Goal: Book appointment/travel/reservation

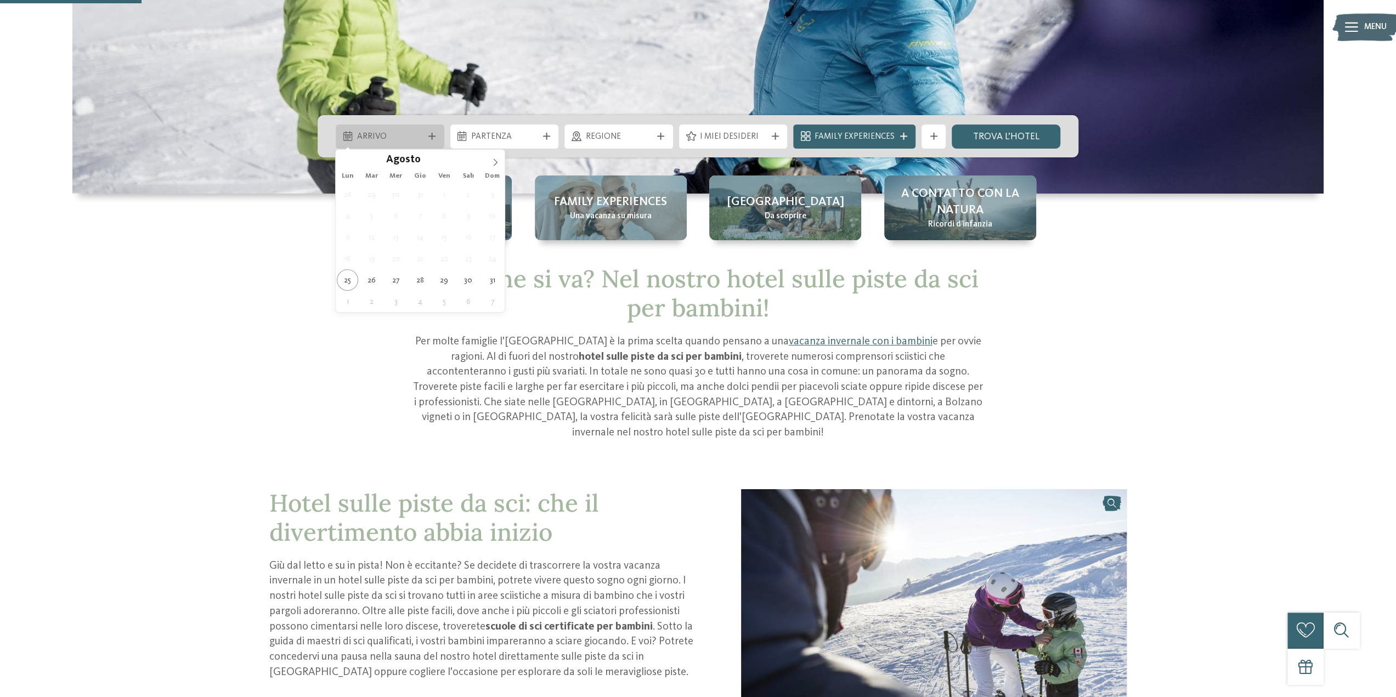
click at [426, 138] on div "Arrivo" at bounding box center [390, 136] width 72 height 13
click at [495, 157] on span at bounding box center [495, 159] width 19 height 19
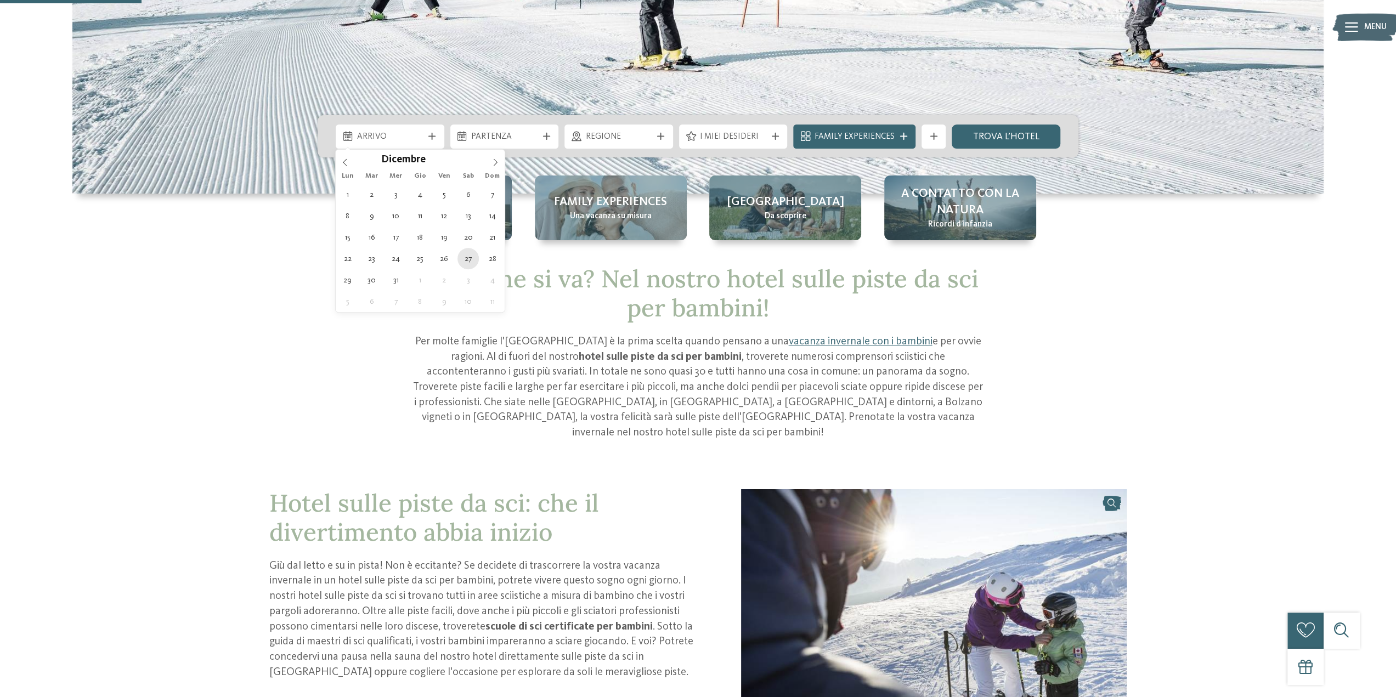
type div "[DATE]"
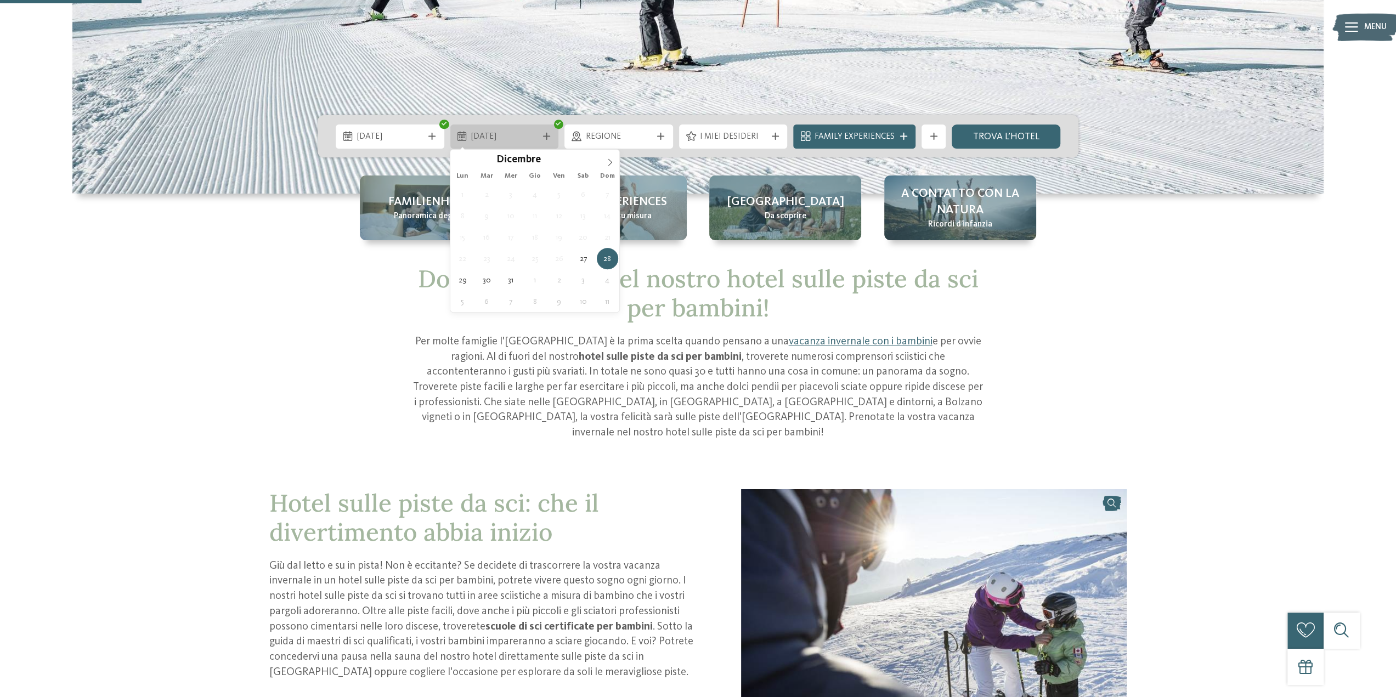
click at [549, 135] on icon at bounding box center [546, 136] width 7 height 7
type input "****"
click at [612, 160] on icon at bounding box center [610, 162] width 8 height 8
type div "[DATE]"
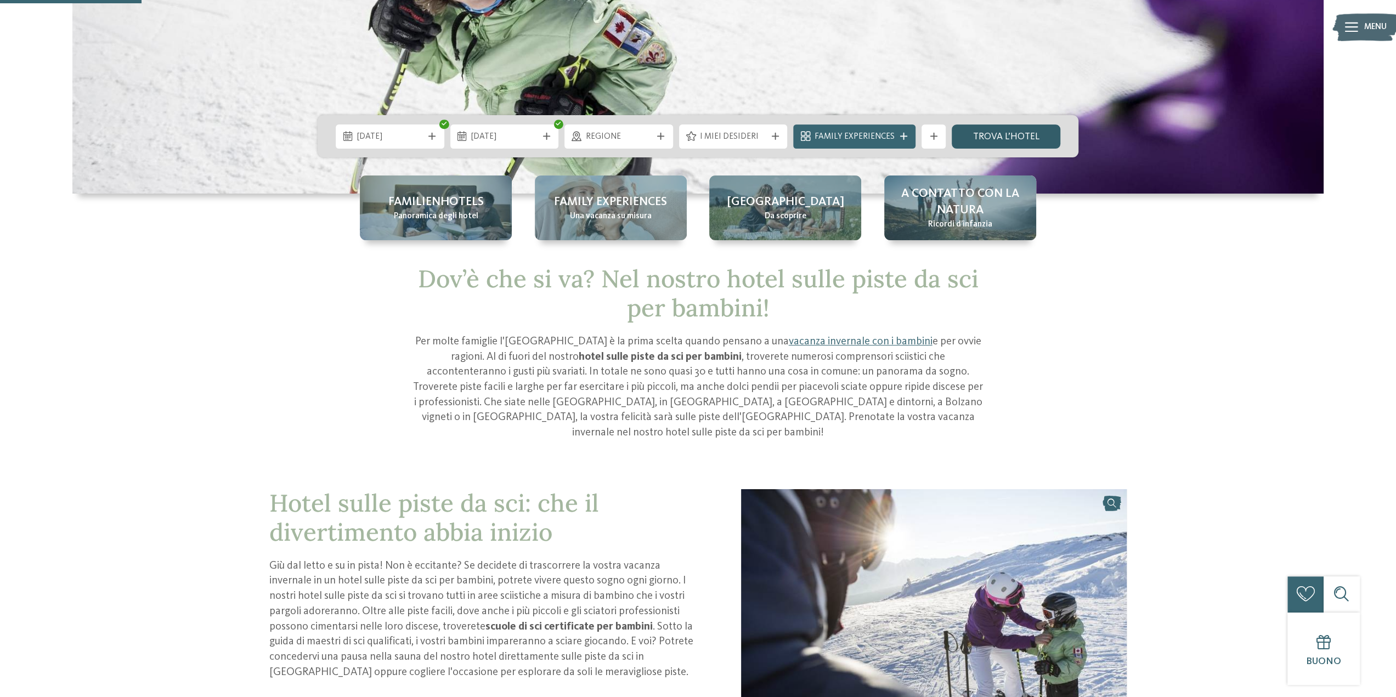
click at [985, 134] on link "trova l’hotel" at bounding box center [1005, 136] width 109 height 24
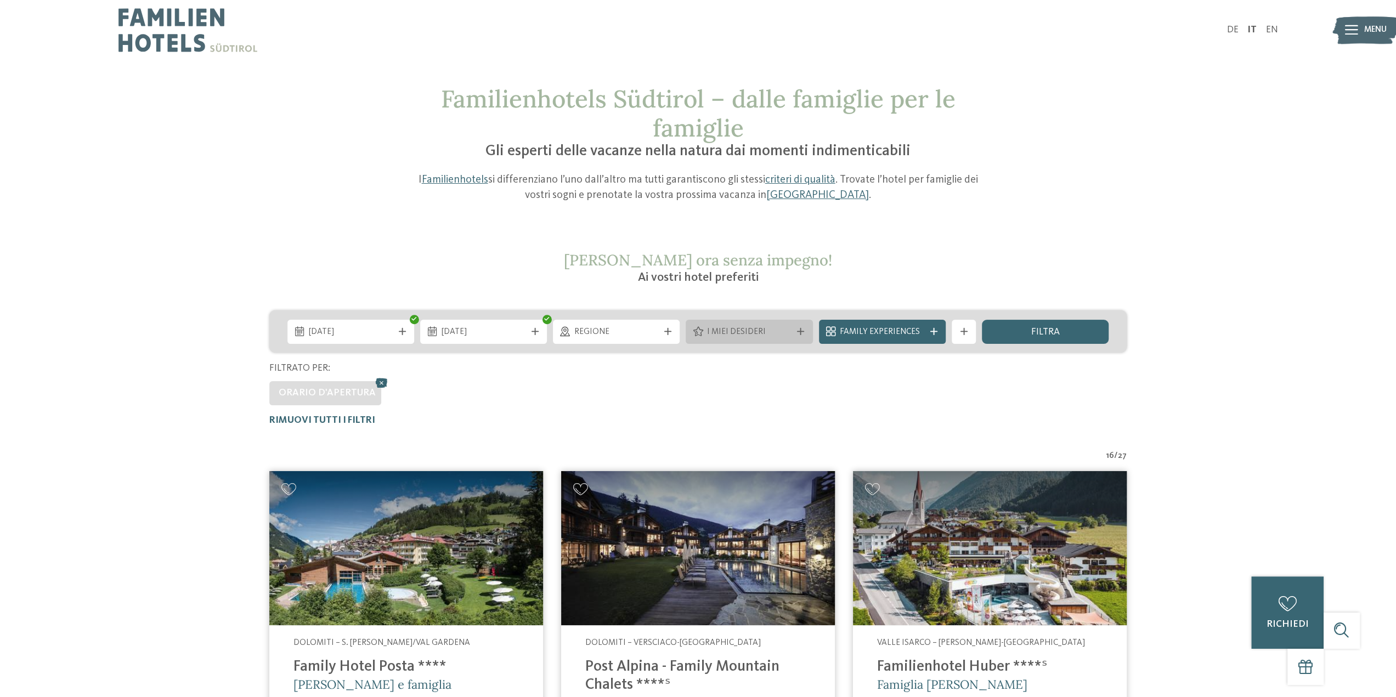
click at [806, 333] on div at bounding box center [801, 331] width 12 height 7
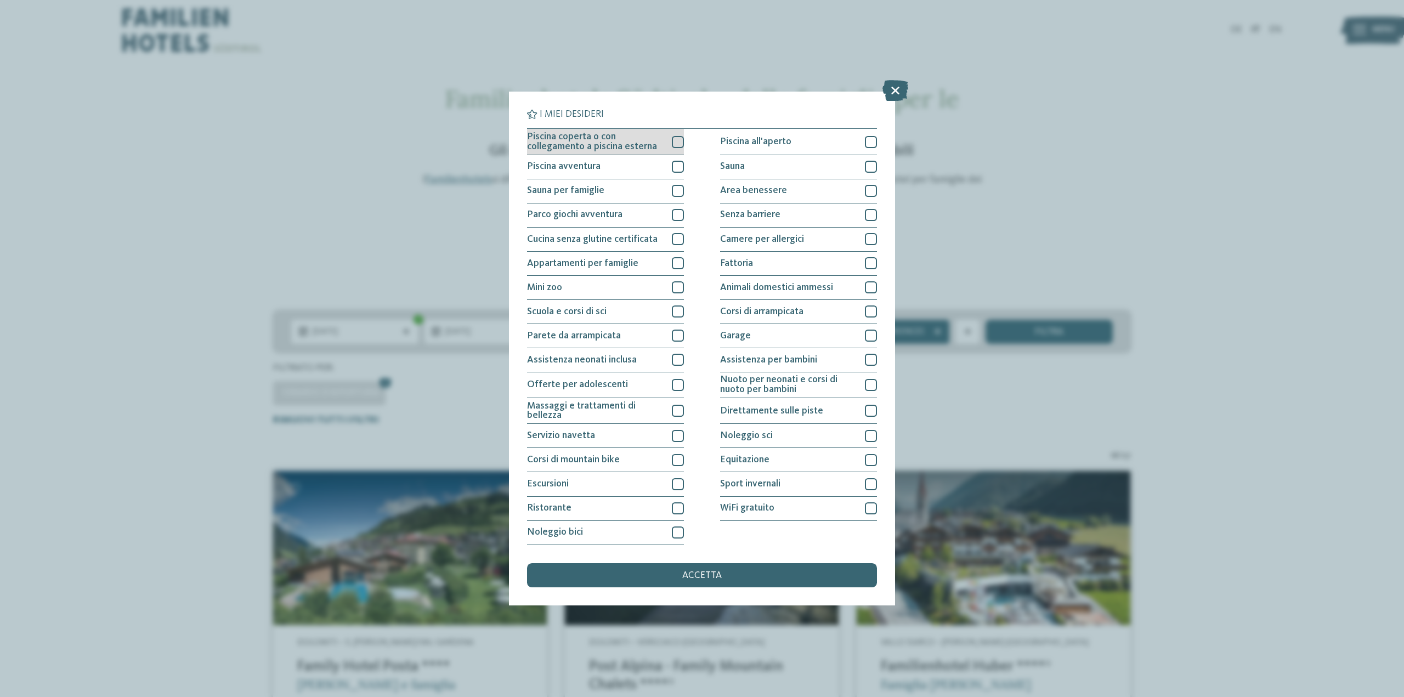
click at [676, 140] on div at bounding box center [678, 142] width 12 height 12
click at [870, 191] on div at bounding box center [871, 191] width 12 height 12
click at [685, 574] on span "accetta" at bounding box center [701, 576] width 39 height 10
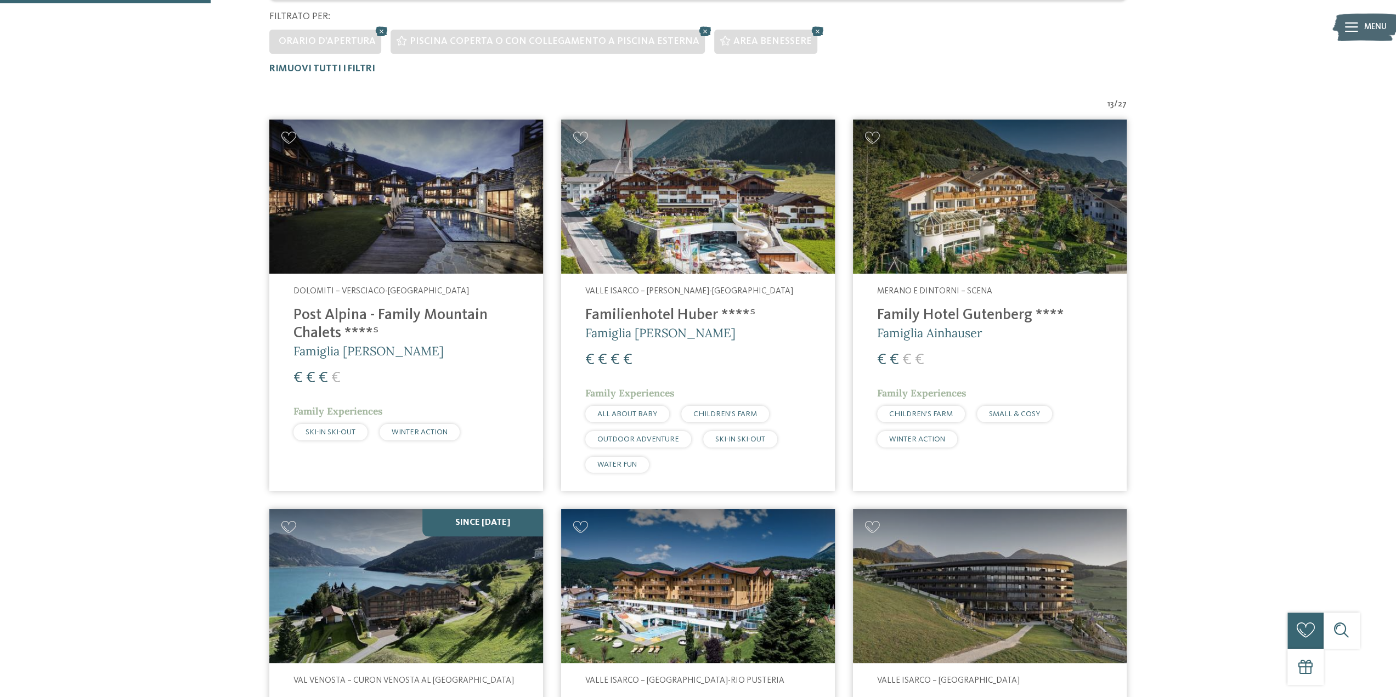
scroll to position [347, 0]
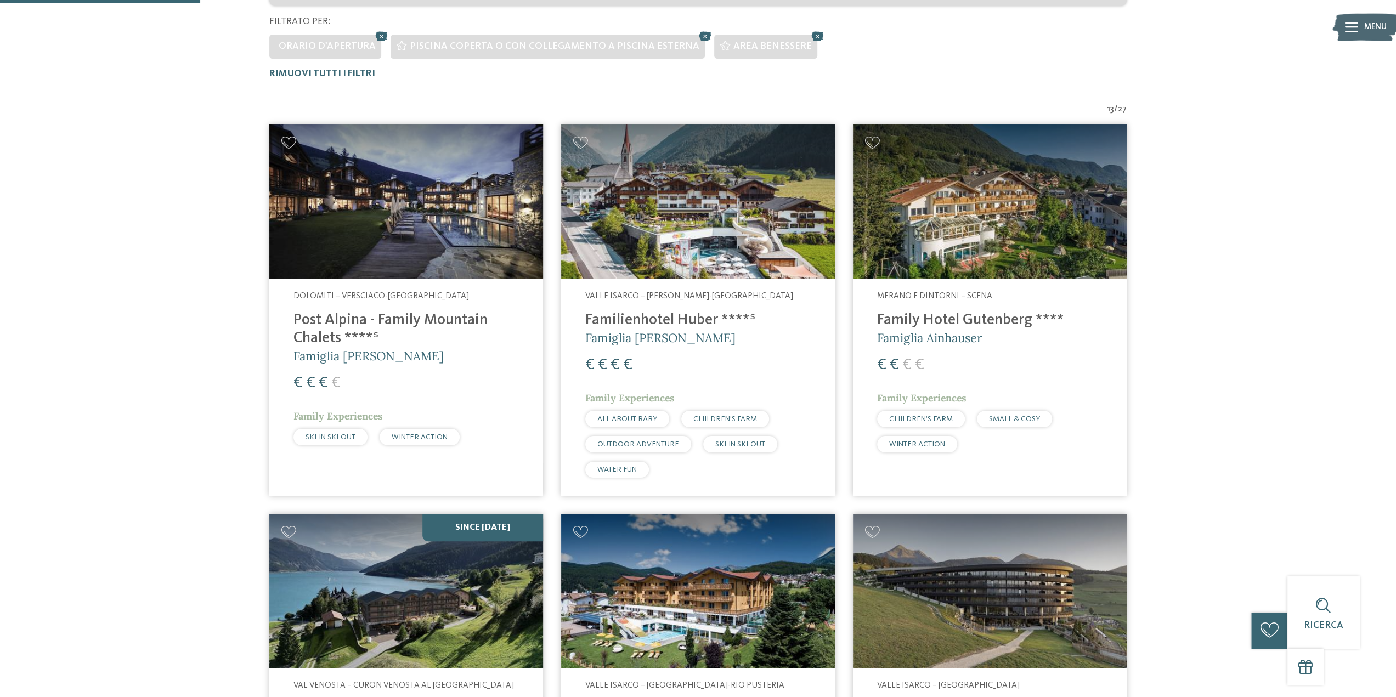
click at [976, 321] on h4 "Family Hotel Gutenberg ****" at bounding box center [989, 320] width 225 height 18
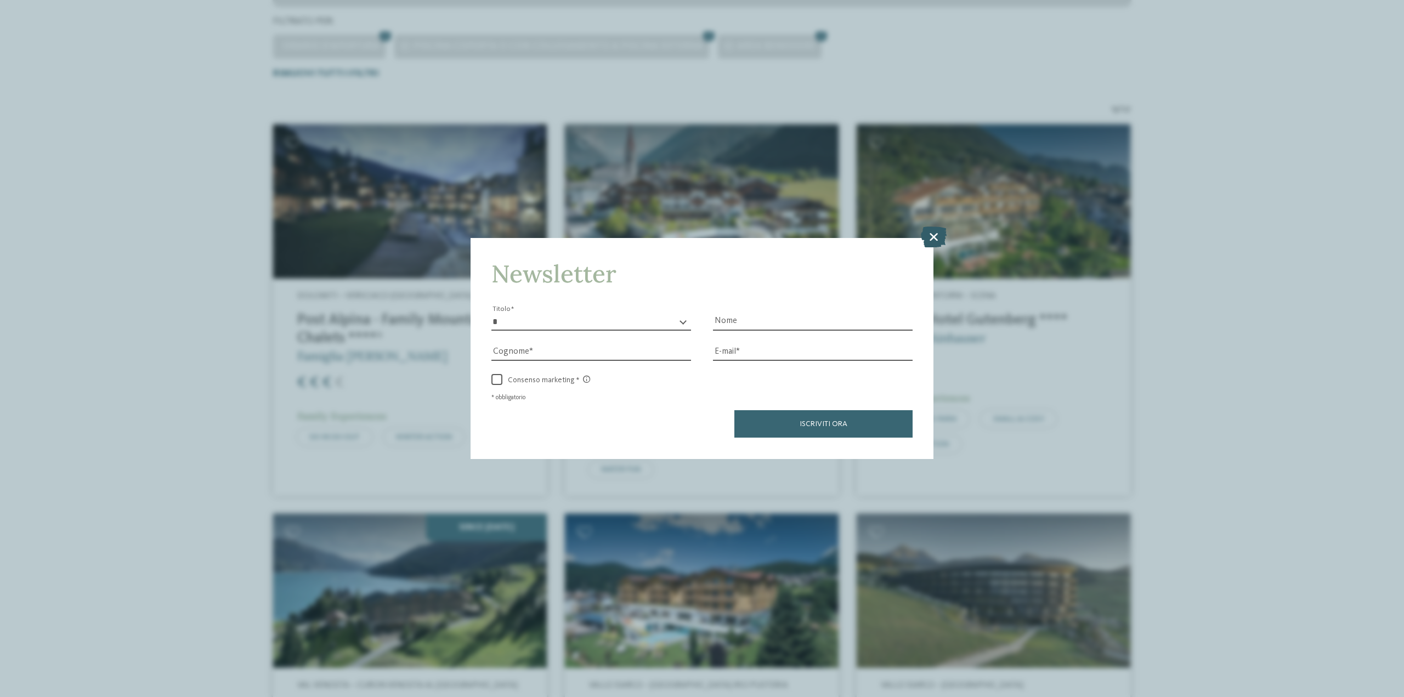
click at [933, 236] on icon at bounding box center [934, 236] width 26 height 21
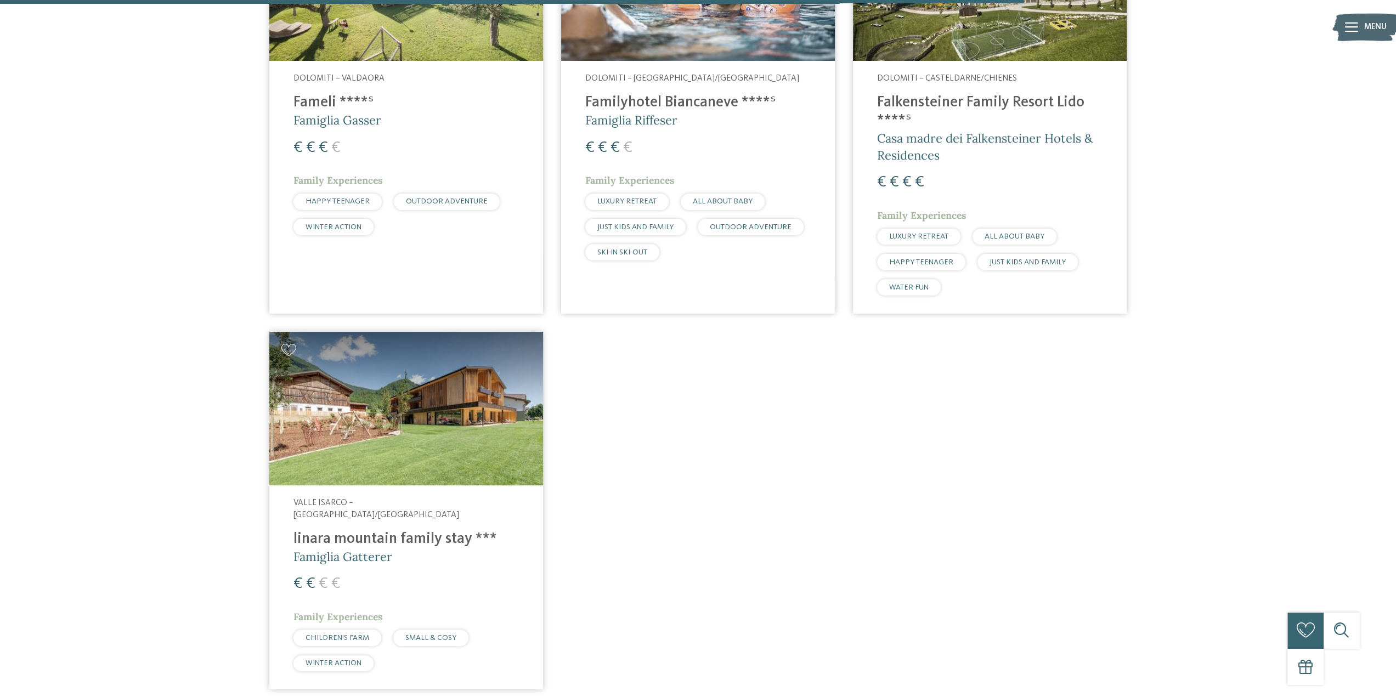
scroll to position [1772, 0]
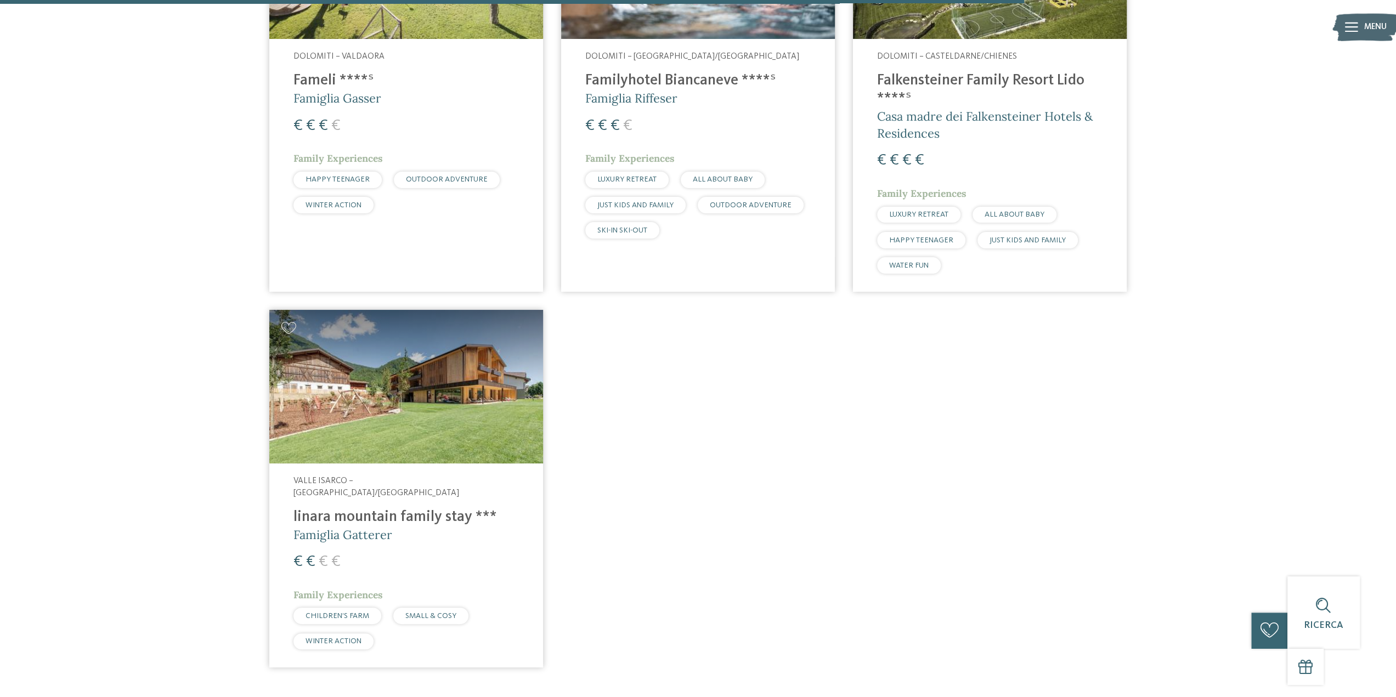
click at [387, 508] on h4 "linara mountain family stay ***" at bounding box center [405, 517] width 225 height 18
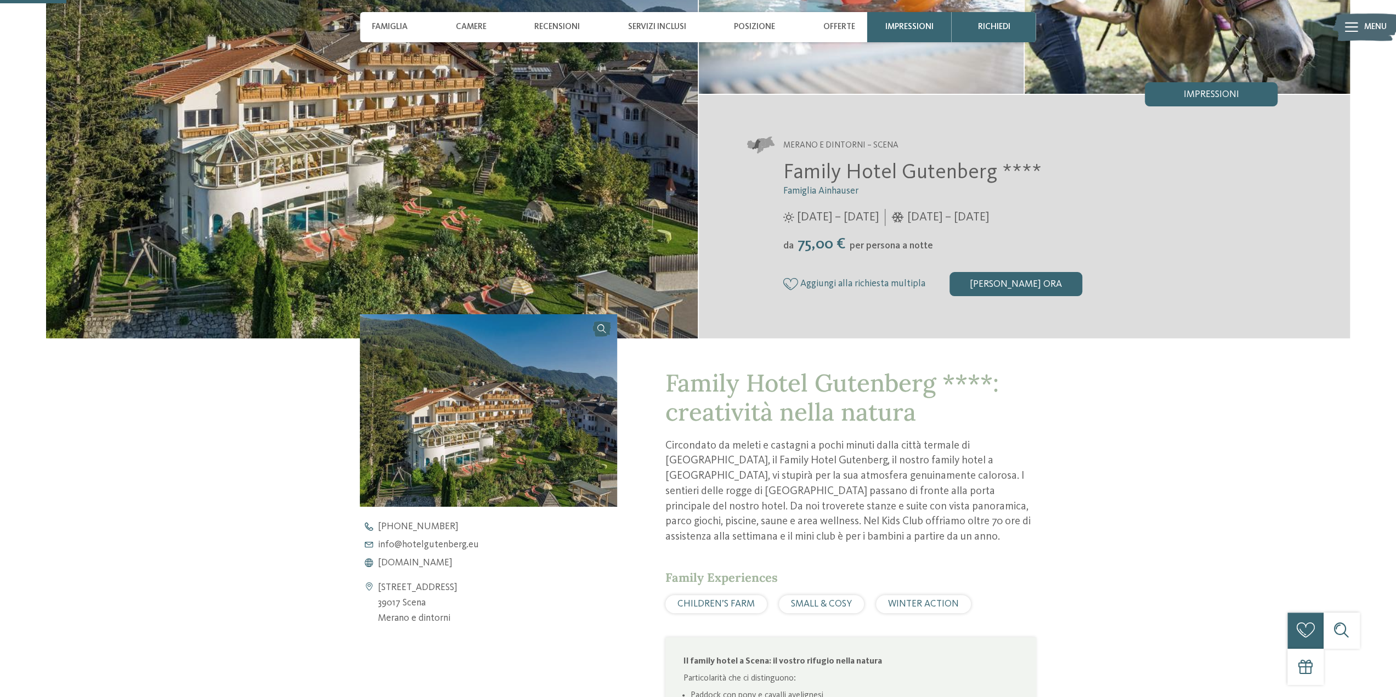
scroll to position [165, 0]
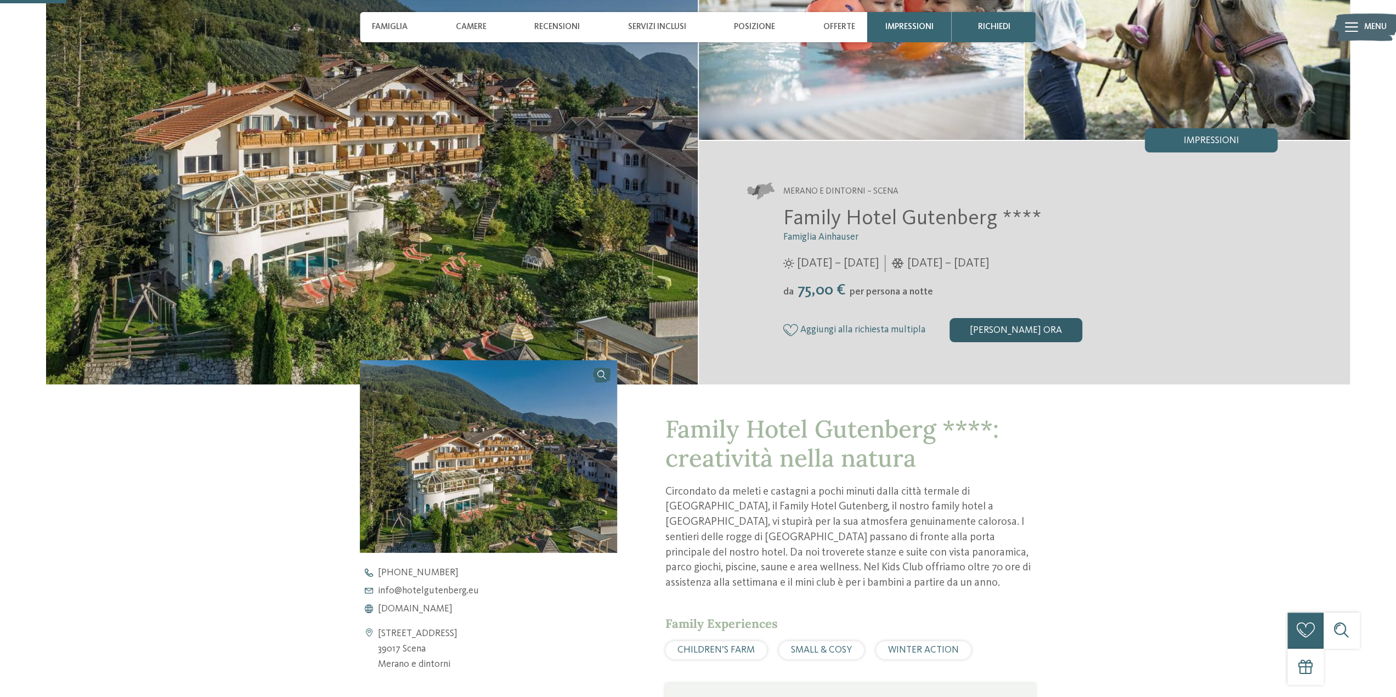
click at [1028, 338] on div "[PERSON_NAME] ora" at bounding box center [1015, 330] width 133 height 24
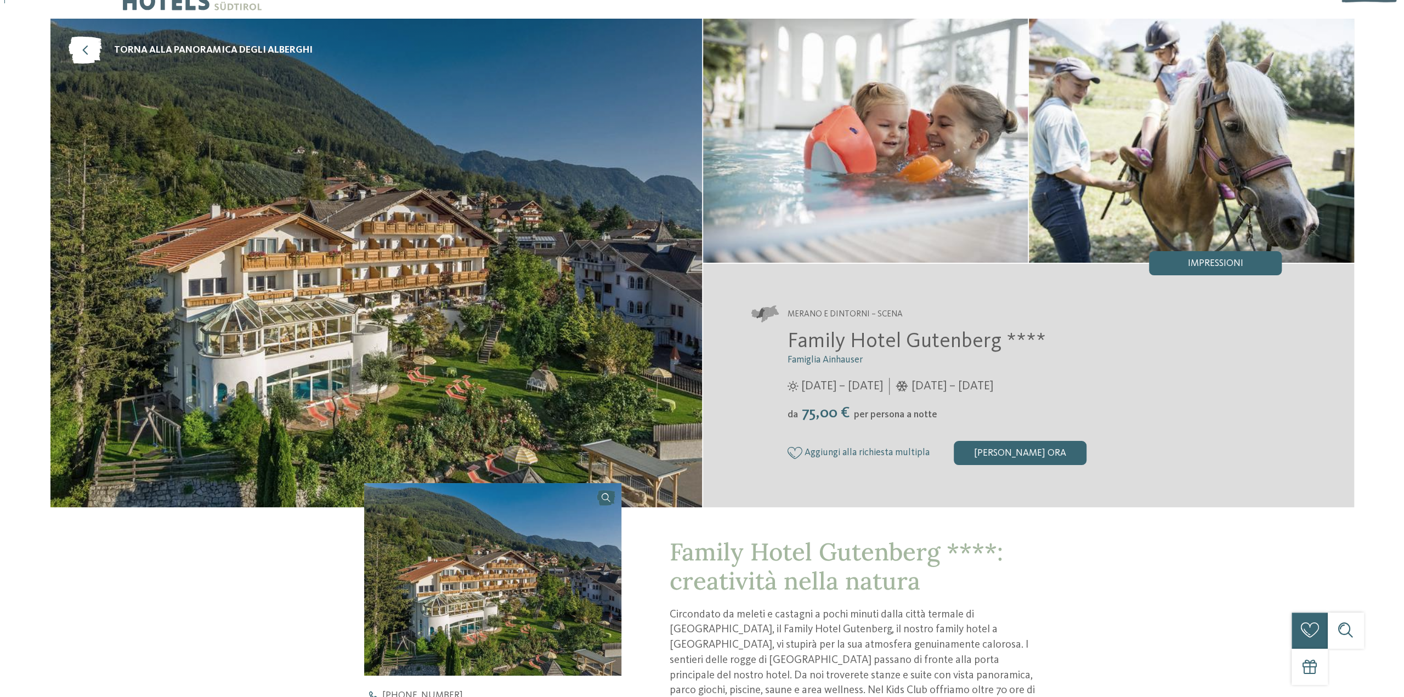
scroll to position [0, 0]
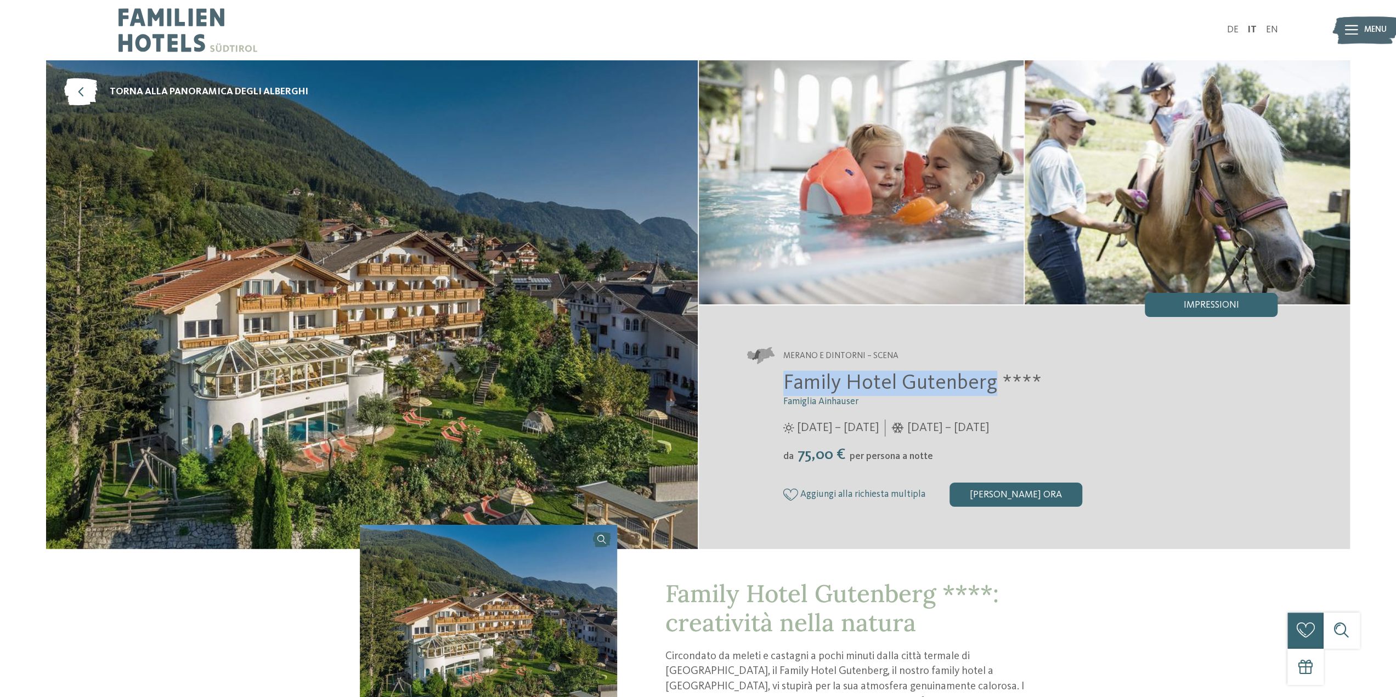
drag, startPoint x: 786, startPoint y: 384, endPoint x: 993, endPoint y: 381, distance: 206.8
click at [993, 381] on span "Family Hotel Gutenberg ****" at bounding box center [912, 383] width 258 height 21
copy span "Family Hotel Gutenberg"
